Goal: Task Accomplishment & Management: Use online tool/utility

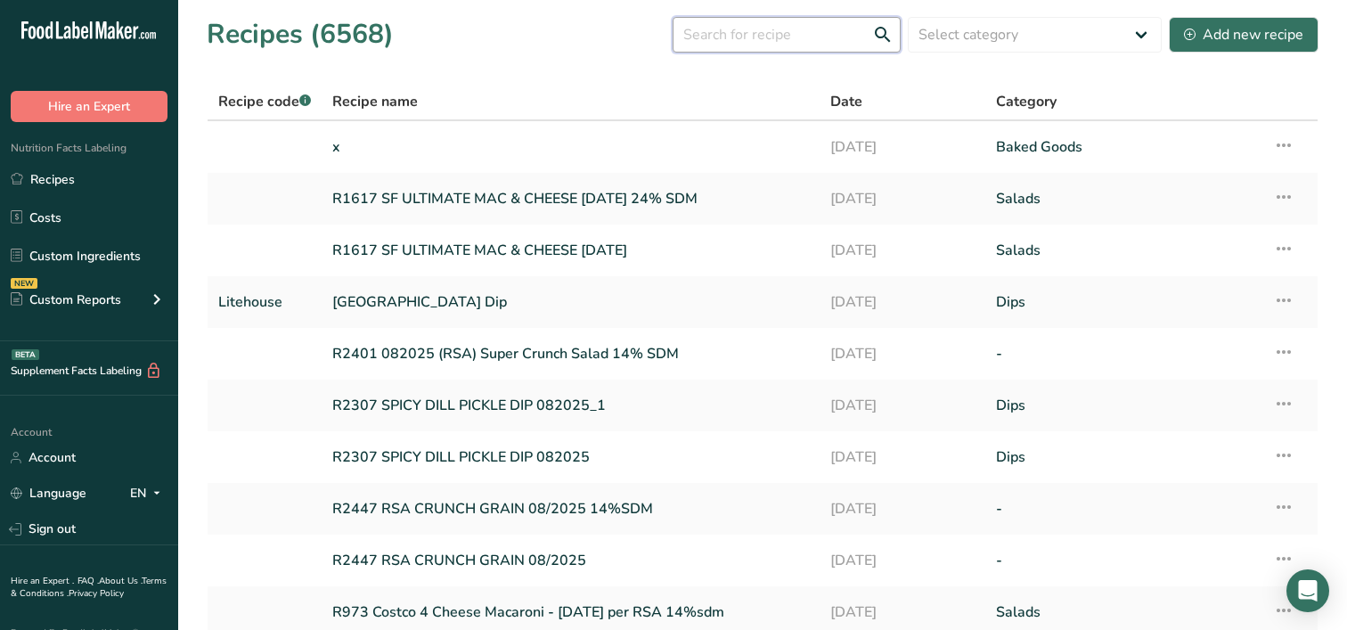
click at [752, 37] on input "text" at bounding box center [787, 35] width 228 height 36
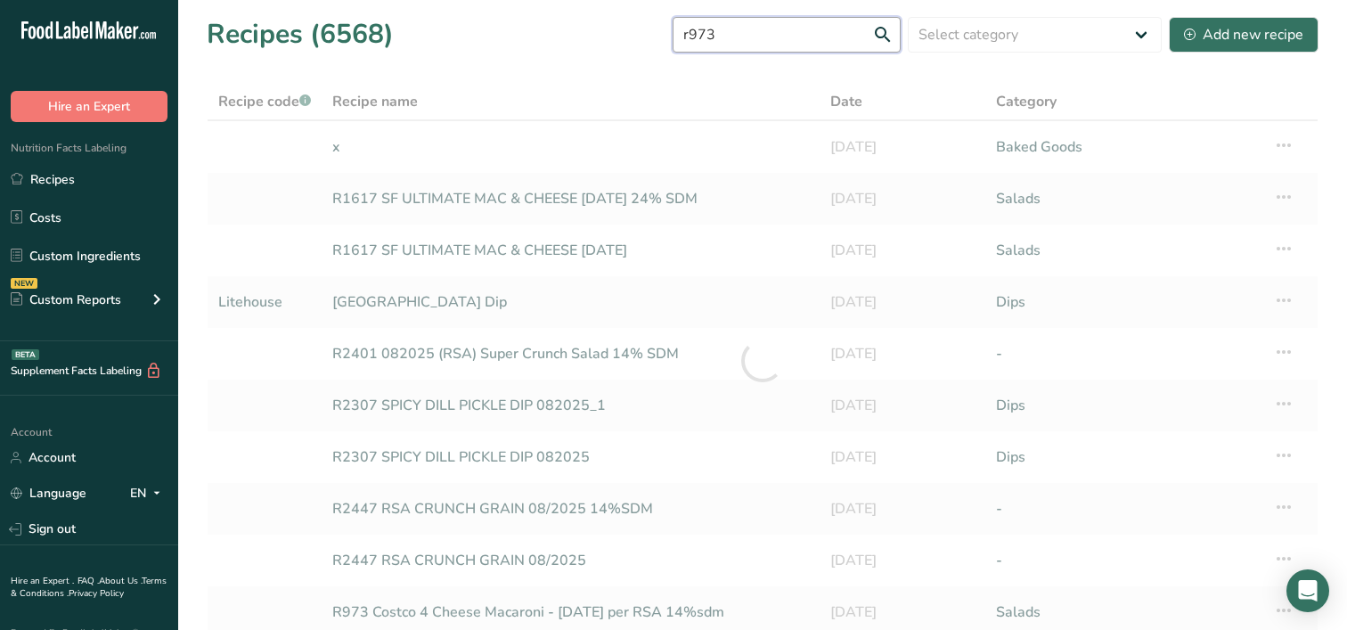
type input "r973"
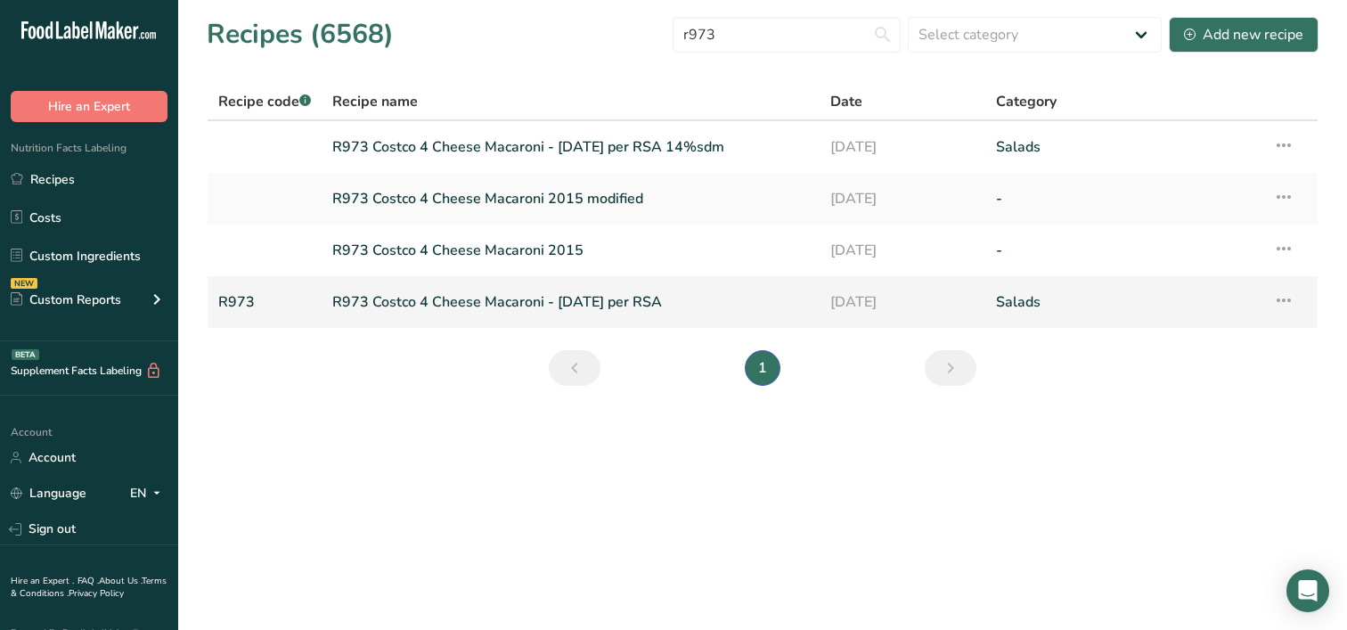
click at [481, 306] on link "R973 Costco 4 Cheese Macaroni - [DATE] per RSA" at bounding box center [570, 301] width 477 height 37
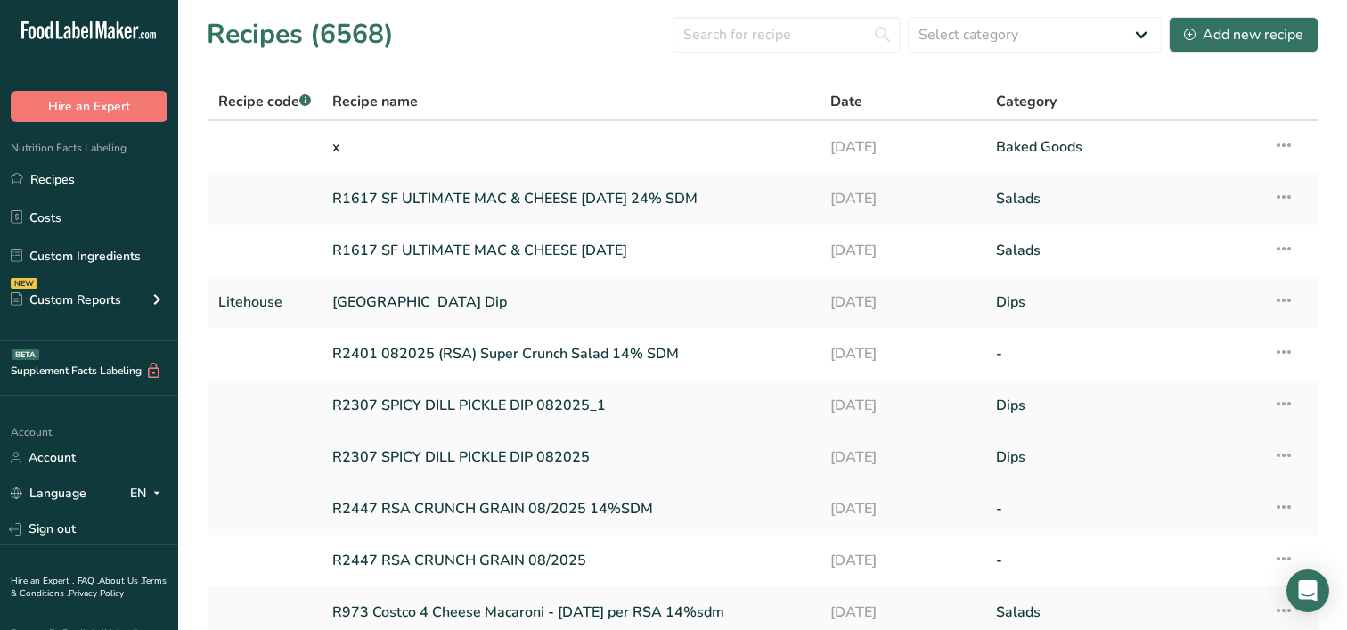
scroll to position [89, 0]
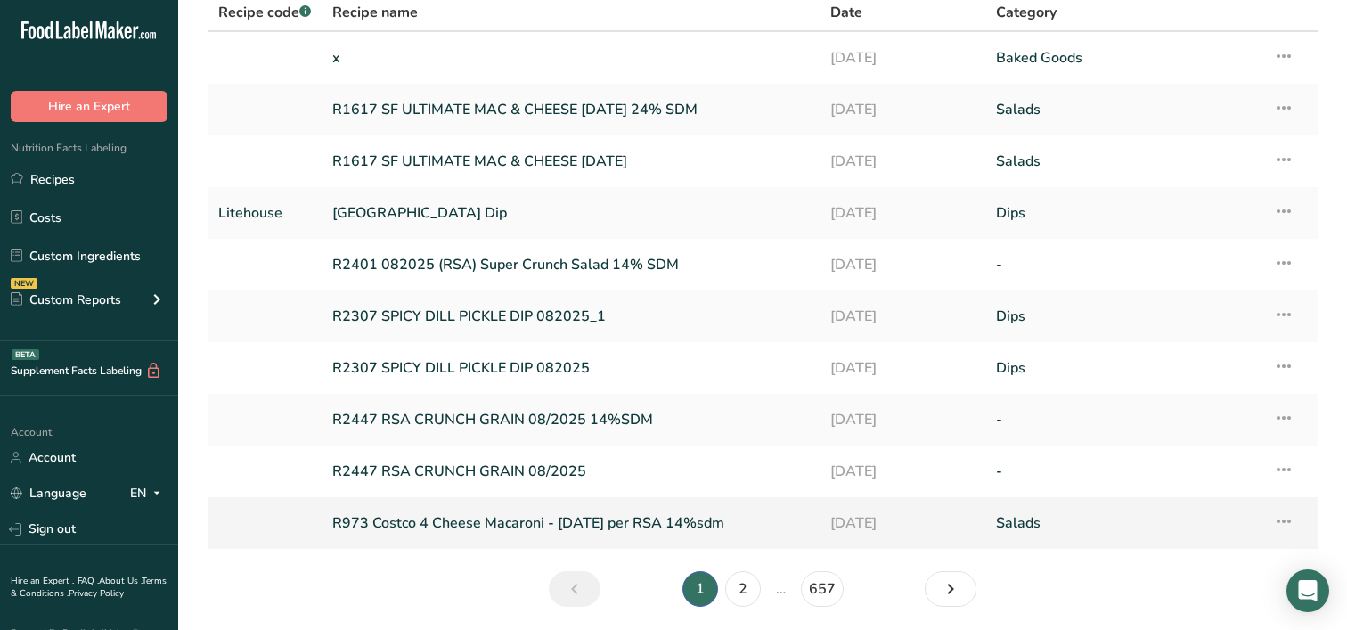
click at [724, 521] on link "R973 Costco 4 Cheese Macaroni - [DATE] per RSA 14%sdm" at bounding box center [570, 522] width 477 height 37
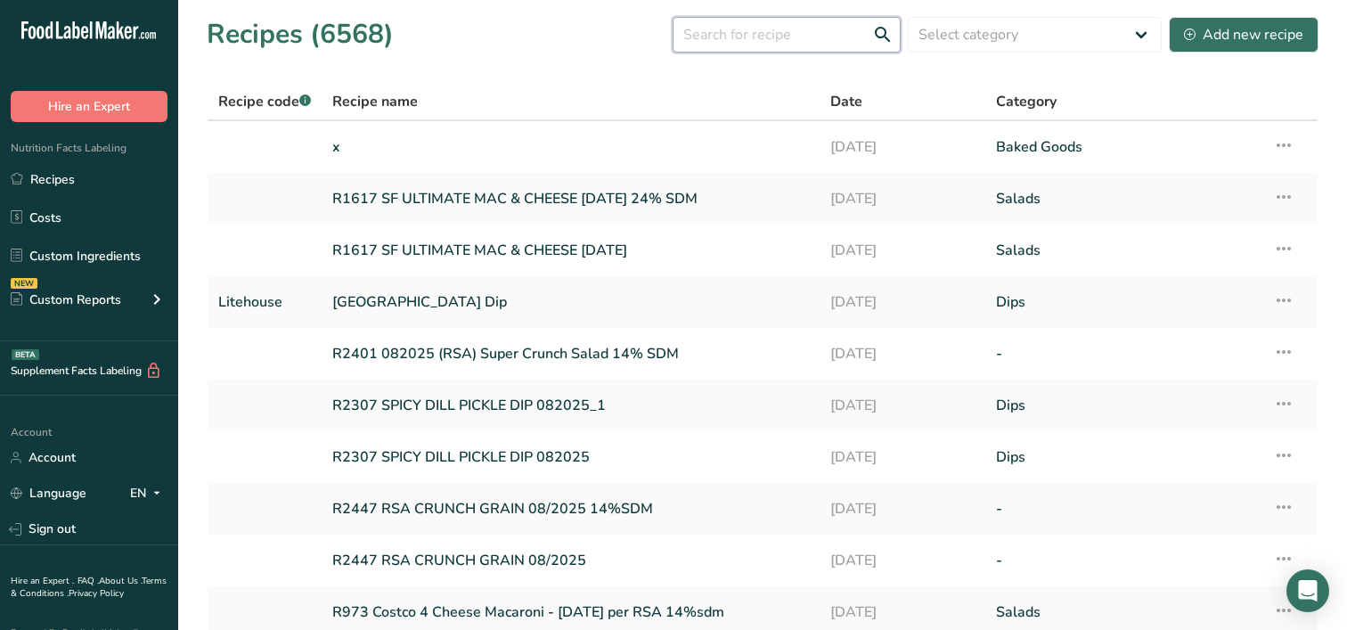
click at [719, 37] on input "text" at bounding box center [787, 35] width 228 height 36
type input "r812"
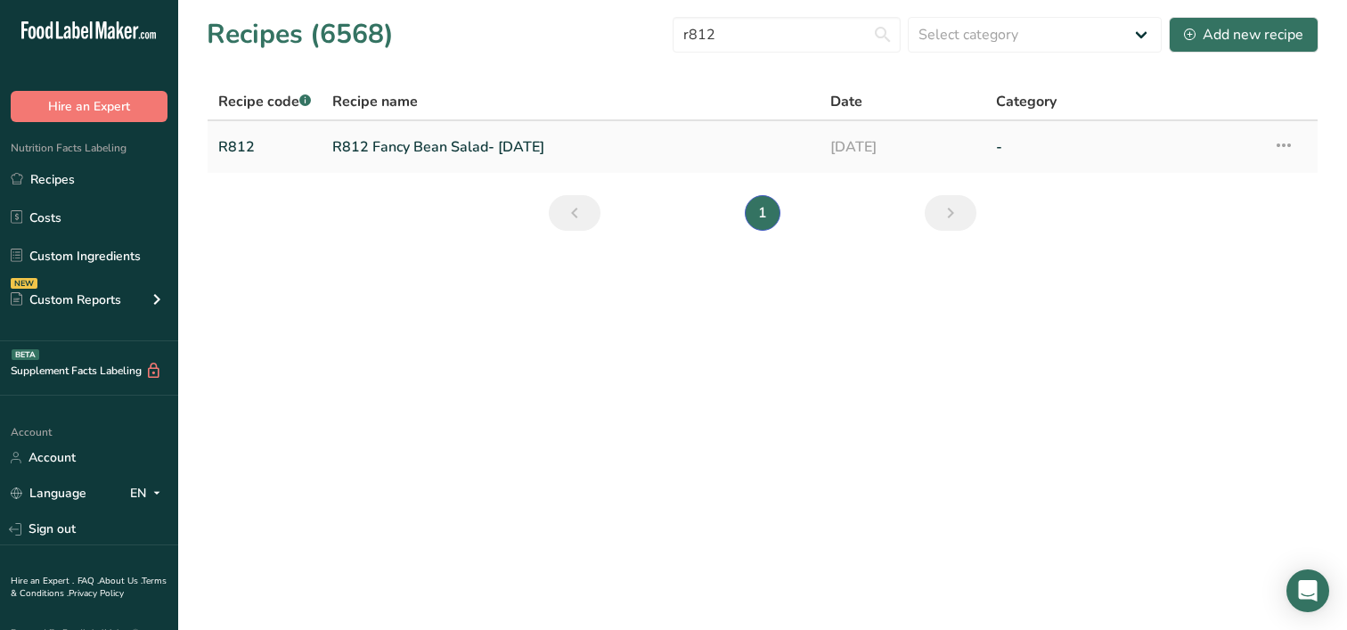
click at [469, 150] on link "R812 Fancy Bean Salad- [DATE]" at bounding box center [570, 146] width 477 height 37
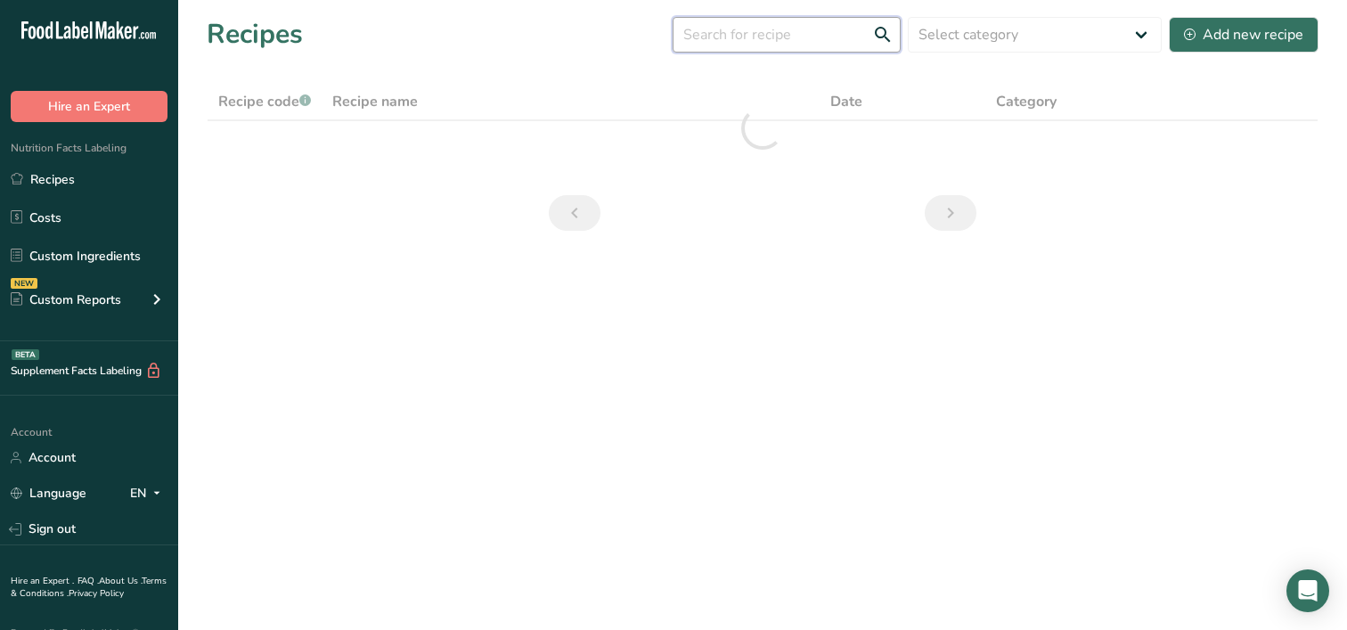
click at [765, 41] on input "text" at bounding box center [787, 35] width 228 height 36
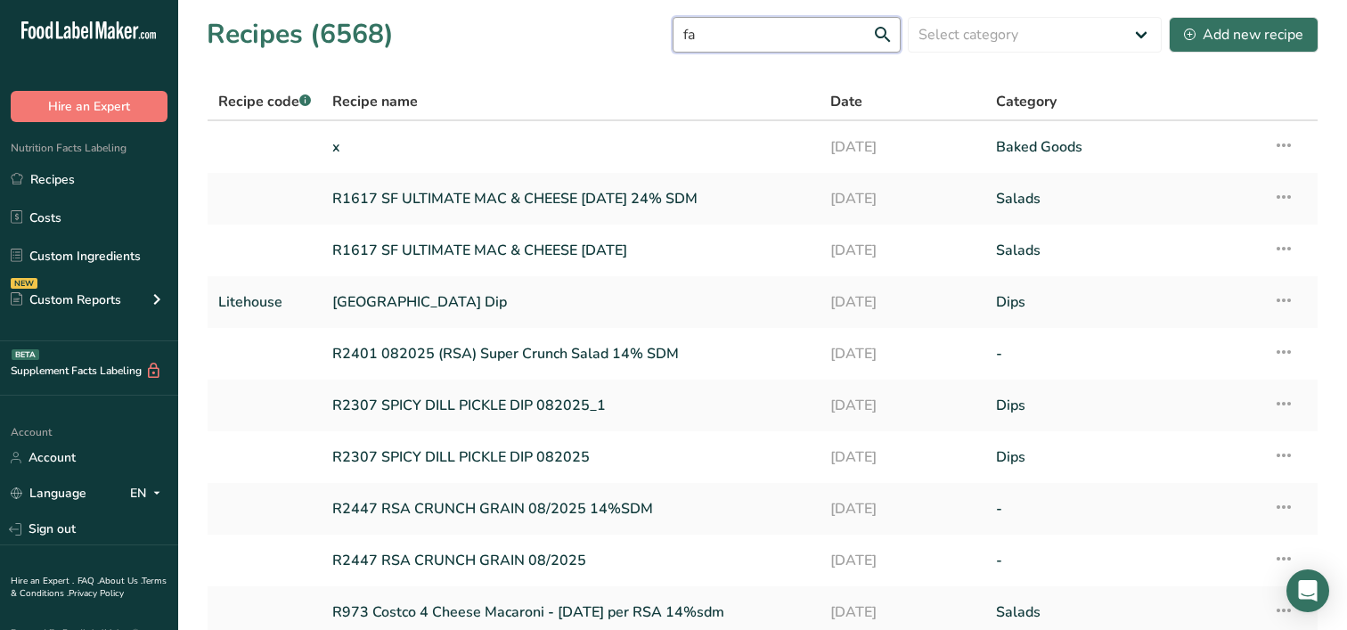
type input "f"
click at [757, 38] on input "text" at bounding box center [787, 35] width 228 height 36
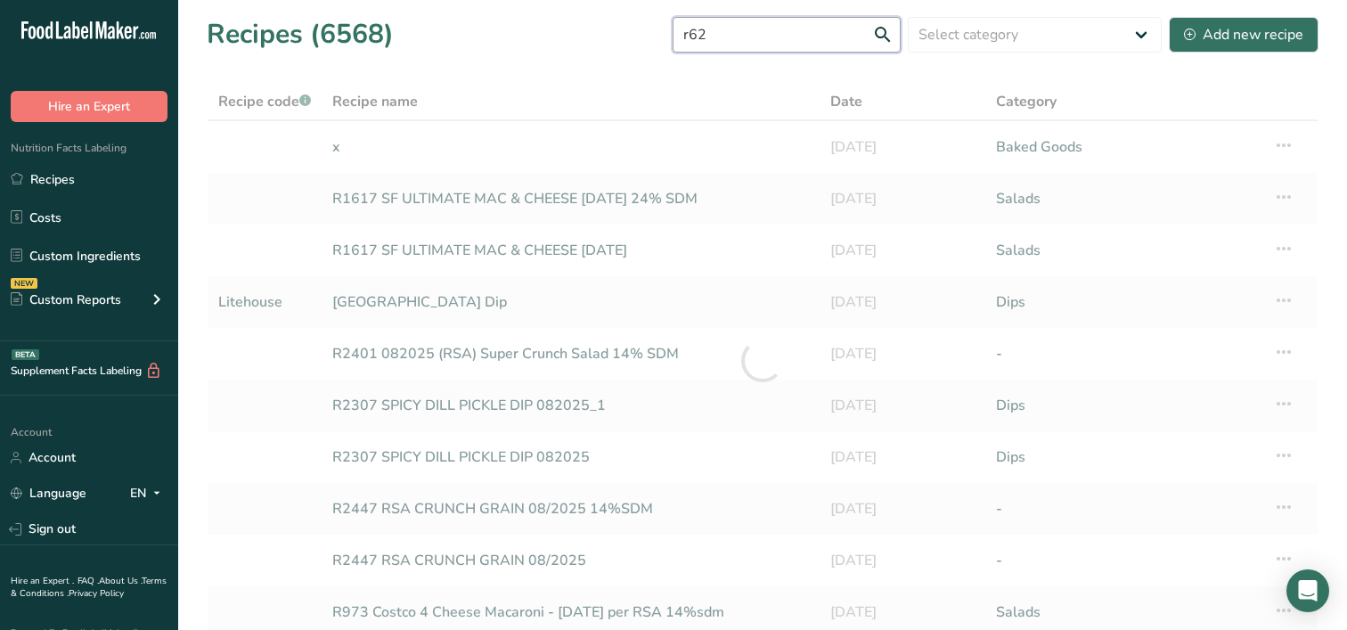
type input "r62"
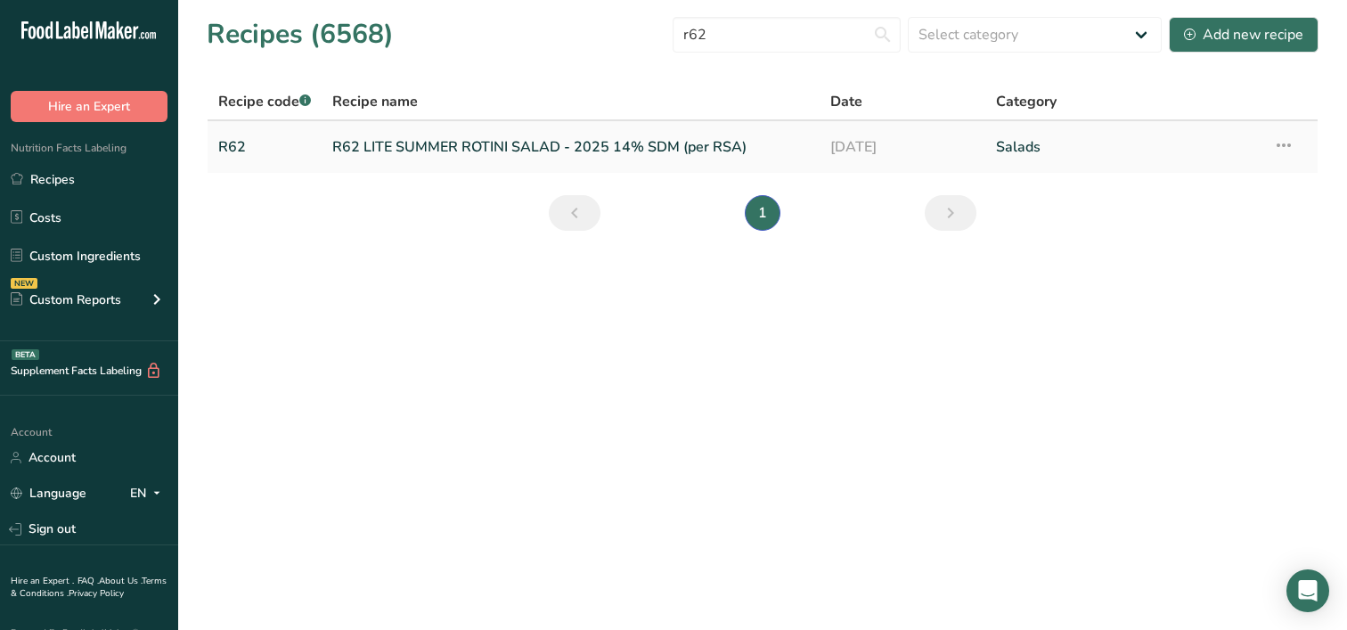
click at [477, 157] on link "R62 LITE SUMMER ROTINI SALAD - 2025 14% SDM (per RSA)" at bounding box center [570, 146] width 477 height 37
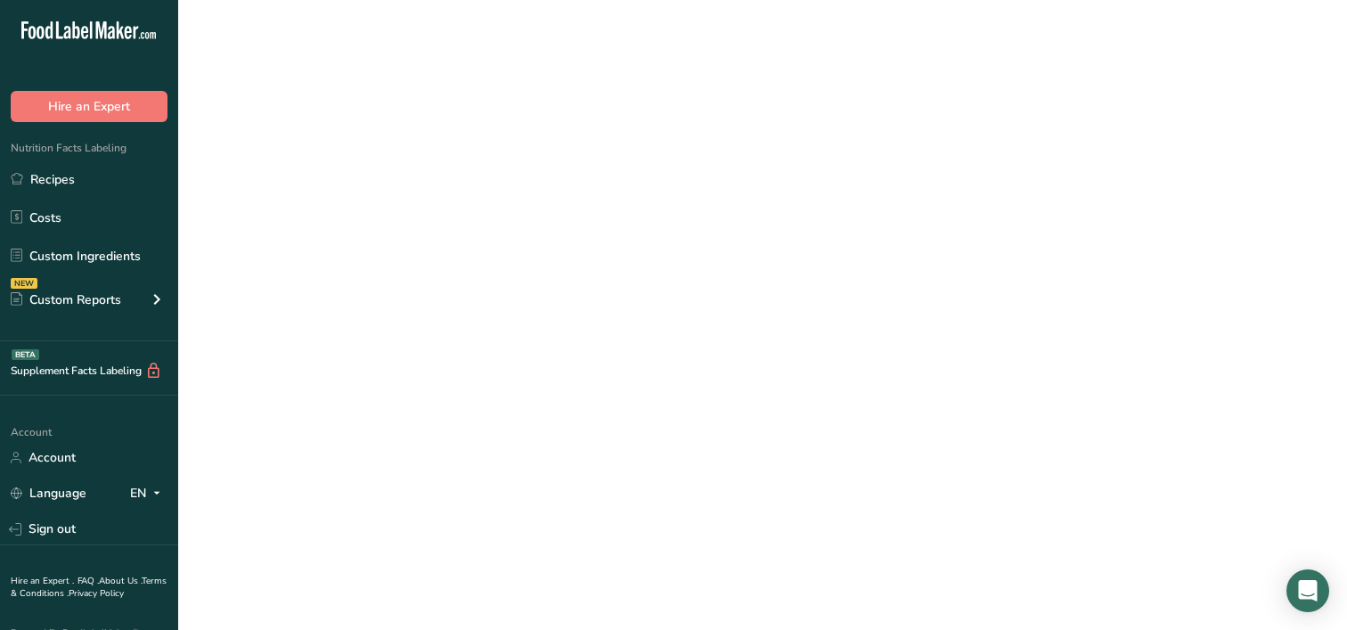
click at [477, 157] on link "R62 LITE SUMMER ROTINI SALAD - 2025 14% SDM (per RSA)" at bounding box center [570, 146] width 477 height 37
